Goal: Task Accomplishment & Management: Manage account settings

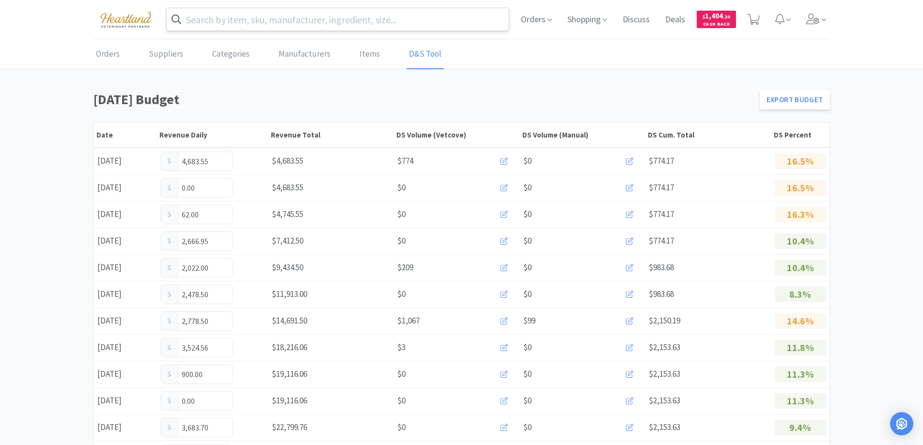
click at [293, 20] on input "text" at bounding box center [338, 19] width 342 height 22
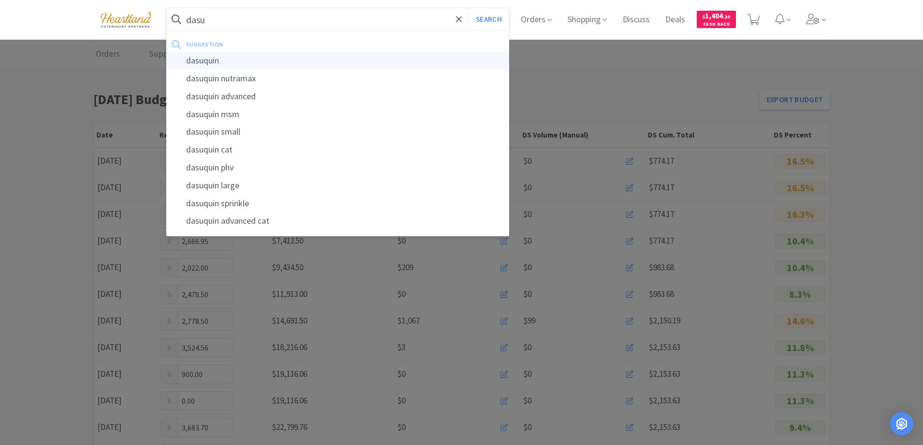
click at [226, 58] on div "dasuquin" at bounding box center [338, 61] width 342 height 18
type input "dasuquin"
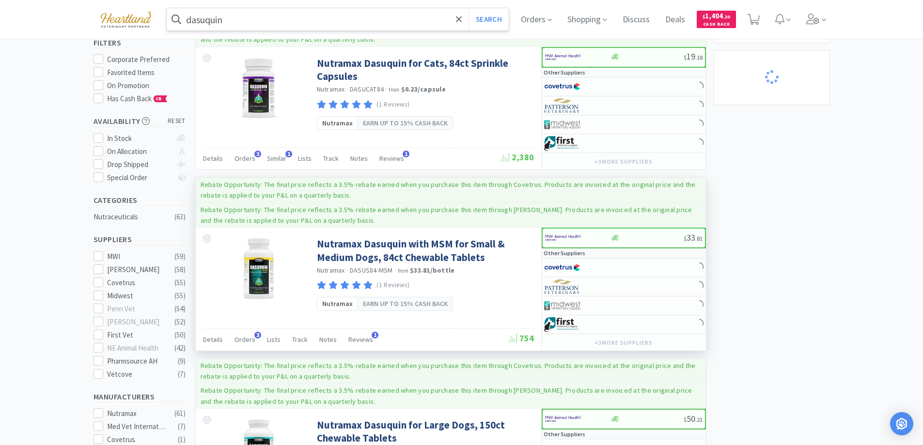
scroll to position [145, 0]
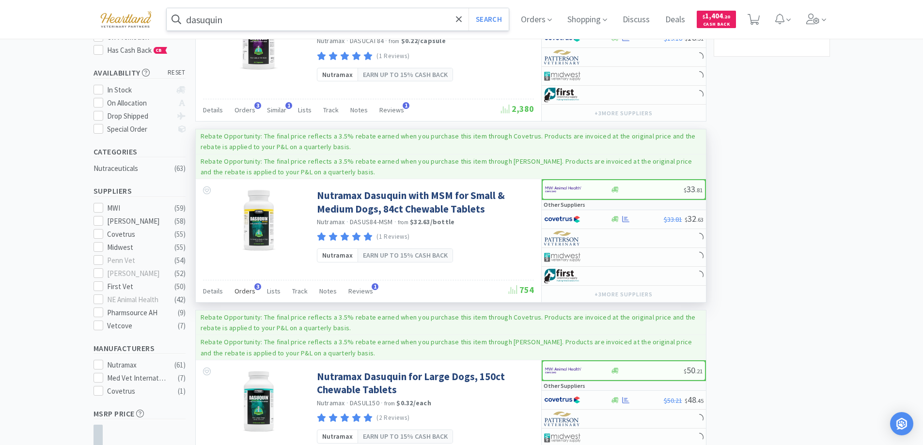
click at [237, 284] on div "Orders 3" at bounding box center [244, 292] width 21 height 18
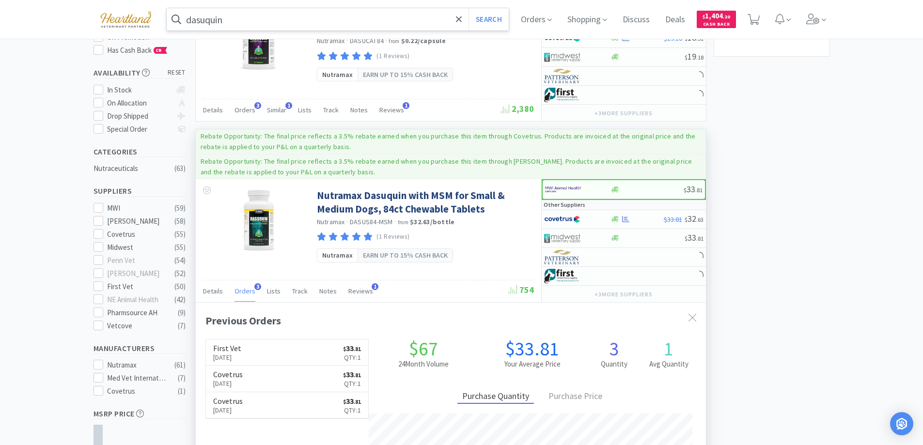
scroll to position [251, 510]
click at [237, 284] on div "Orders 3" at bounding box center [244, 292] width 21 height 18
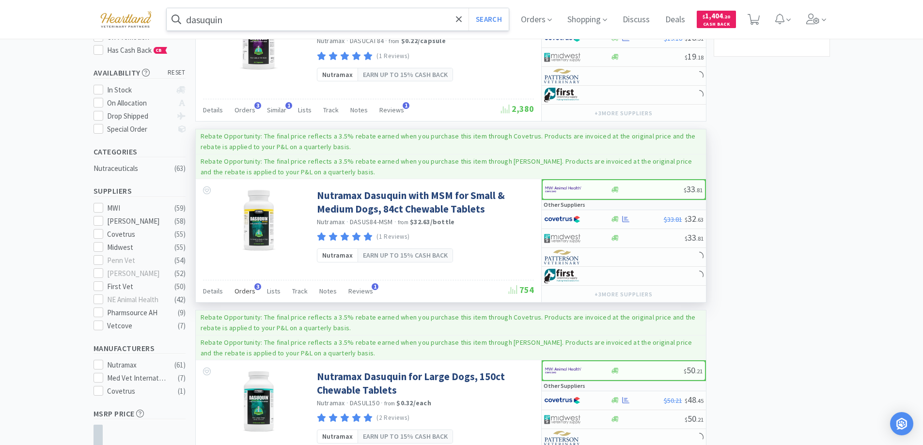
click at [237, 284] on div "Orders 3" at bounding box center [244, 292] width 21 height 18
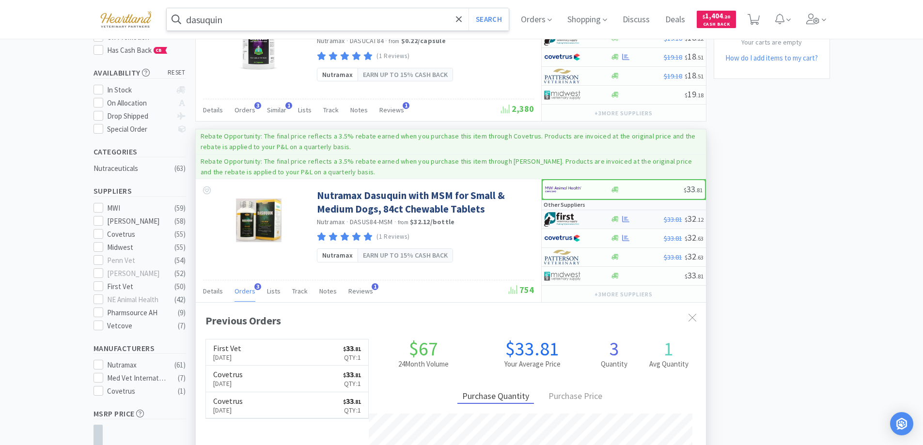
click at [587, 277] on div at bounding box center [570, 276] width 53 height 16
select select "1"
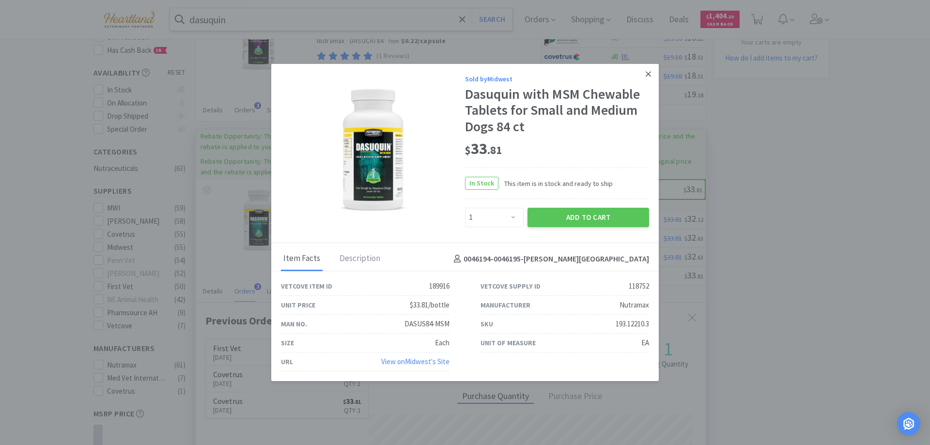
click at [646, 76] on icon at bounding box center [648, 74] width 5 height 9
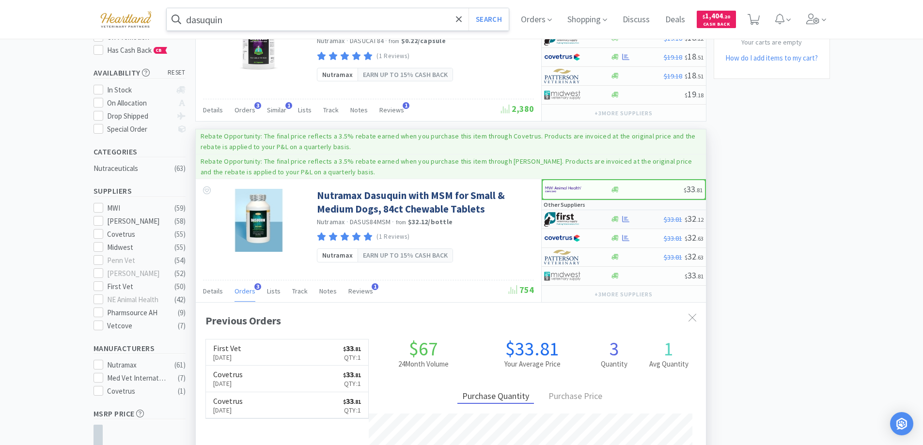
click at [592, 220] on div at bounding box center [570, 219] width 53 height 16
select select "1"
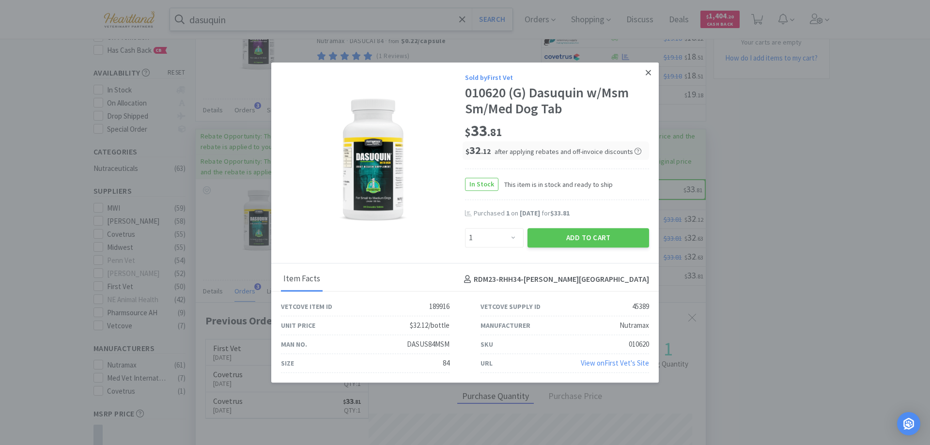
click at [652, 73] on link at bounding box center [648, 72] width 17 height 21
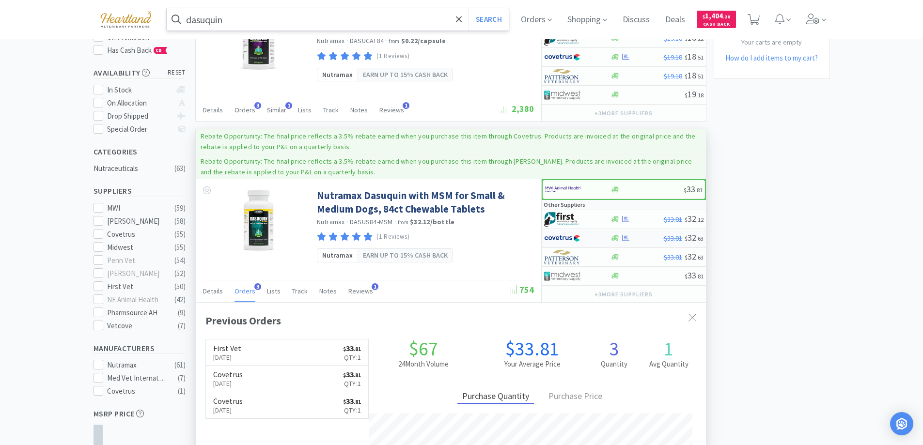
click at [598, 235] on div at bounding box center [577, 238] width 66 height 16
select select "1"
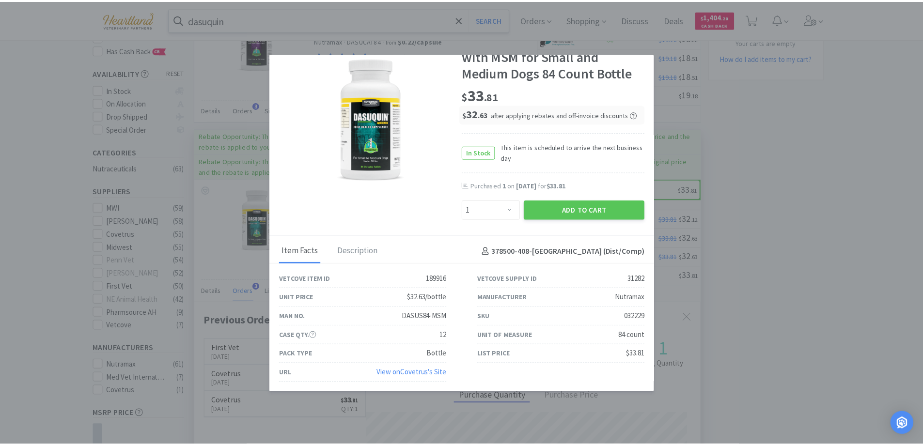
scroll to position [0, 0]
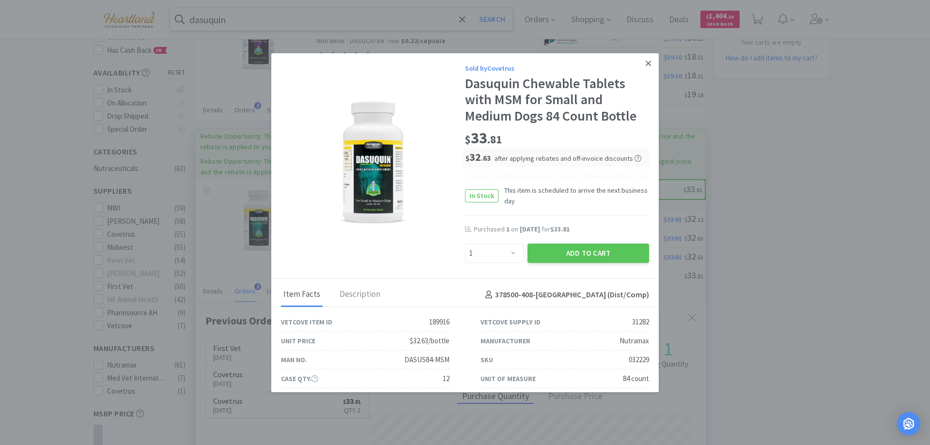
click at [640, 63] on link at bounding box center [648, 63] width 17 height 21
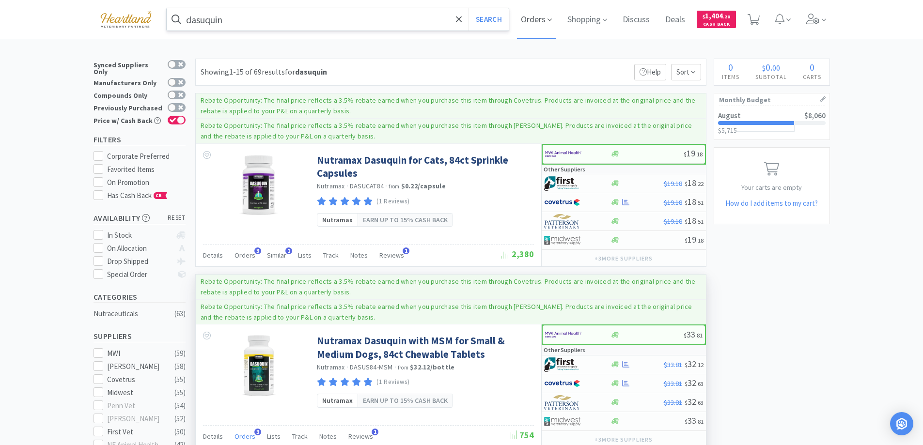
click at [555, 17] on span "Orders" at bounding box center [536, 19] width 39 height 39
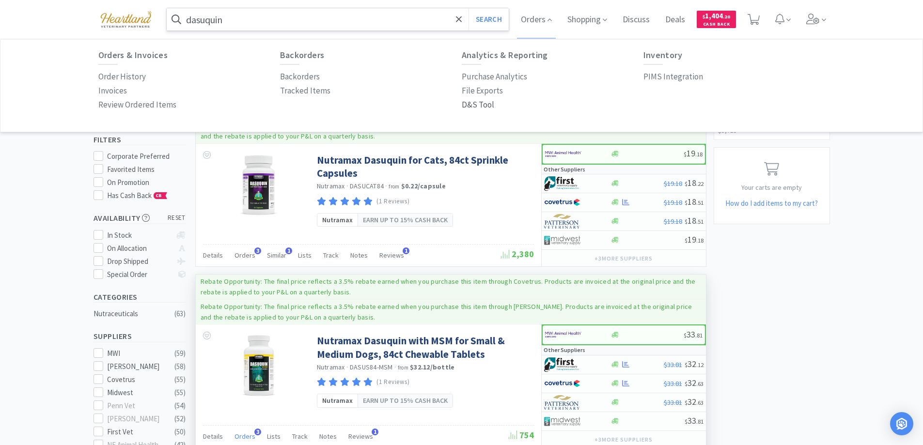
click at [481, 104] on p "D&S Tool" at bounding box center [478, 104] width 32 height 13
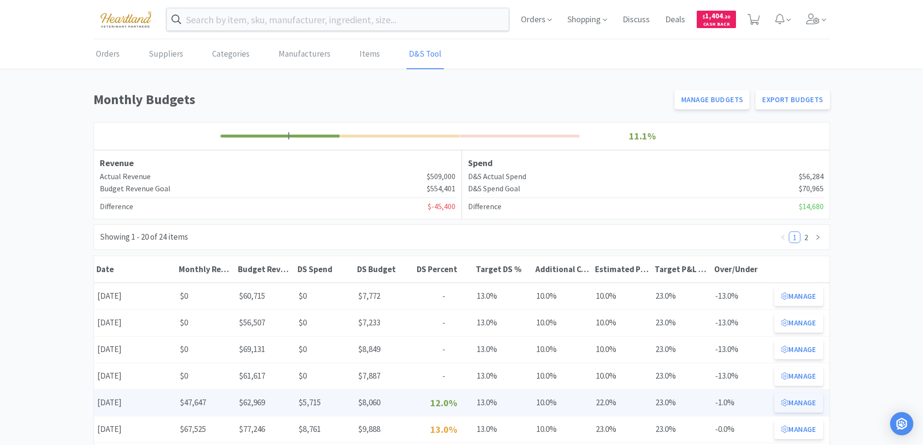
click at [795, 397] on button "Manage" at bounding box center [798, 402] width 48 height 19
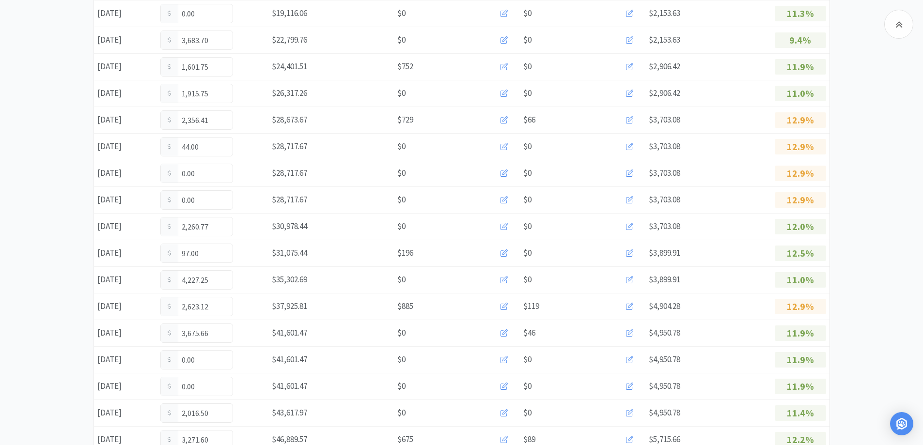
scroll to position [558, 0]
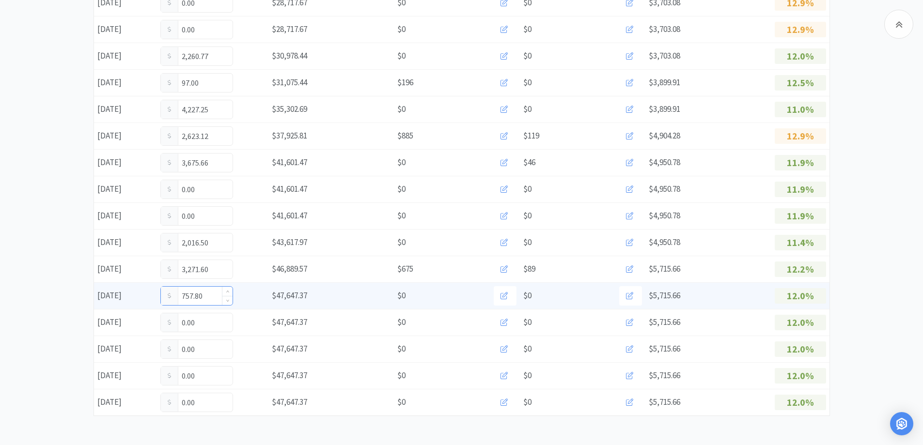
click at [216, 300] on input "757.80" at bounding box center [197, 296] width 72 height 18
type input "7"
type input "1,016.80"
